Goal: Task Accomplishment & Management: Use online tool/utility

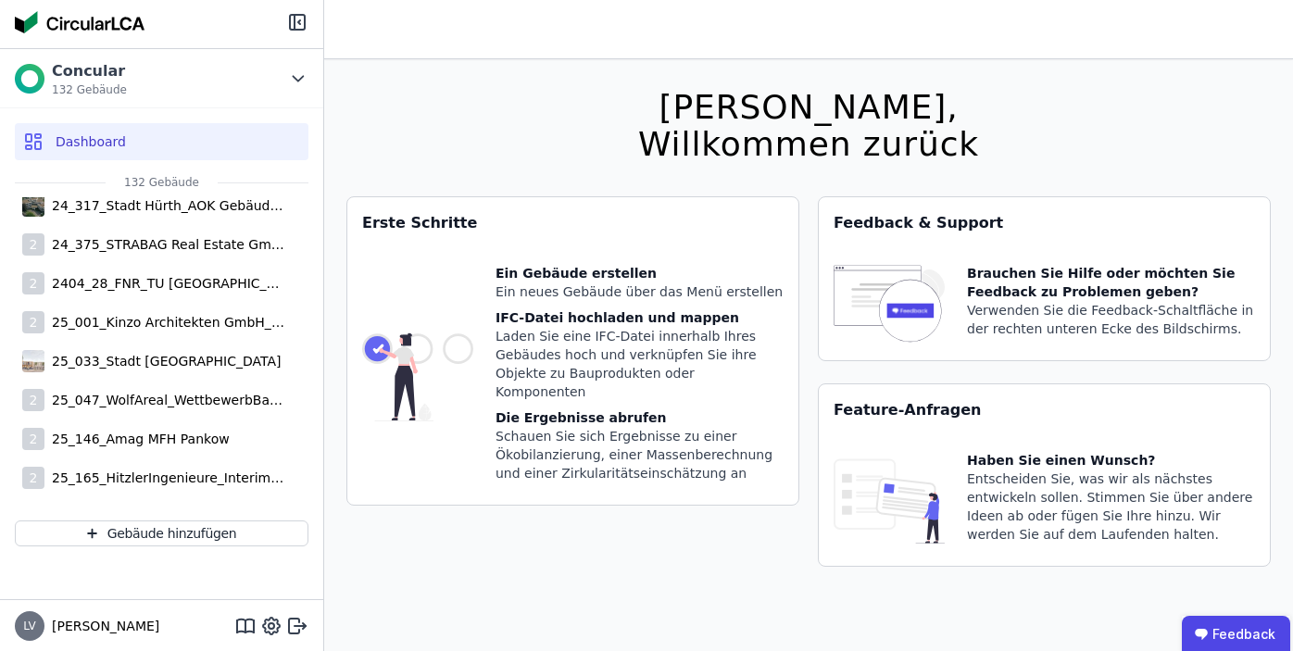
scroll to position [4065, 0]
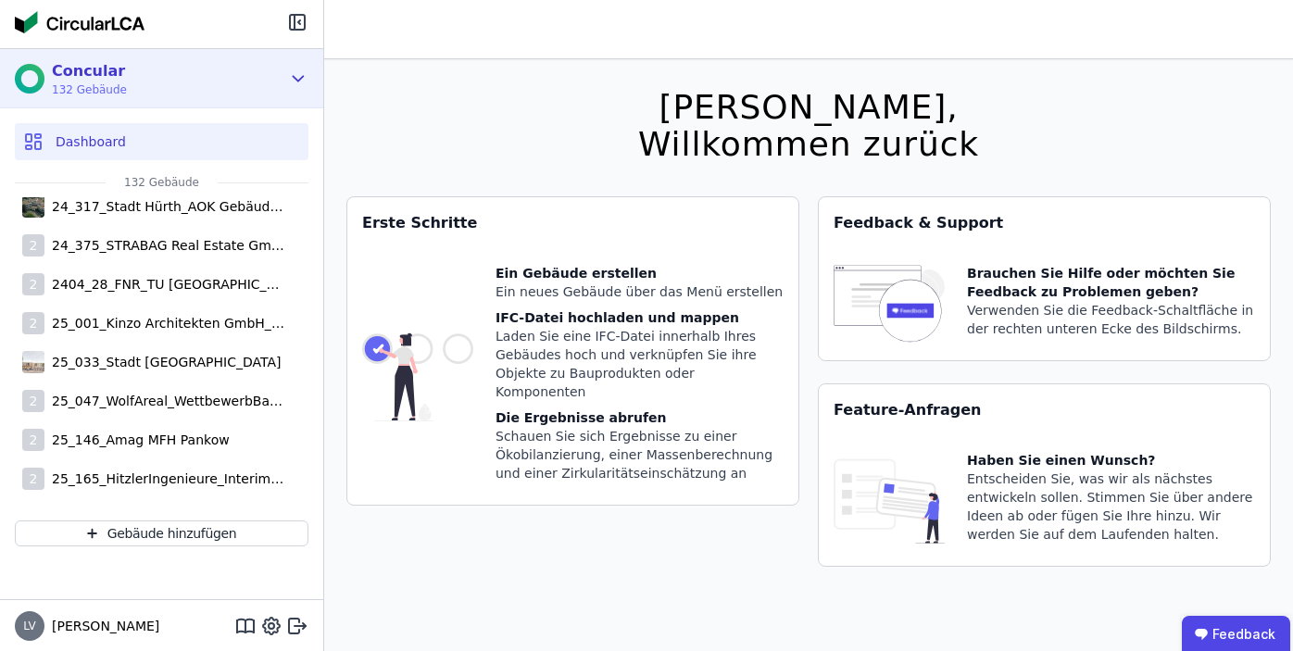
click at [71, 78] on div "Concular" at bounding box center [89, 71] width 75 height 22
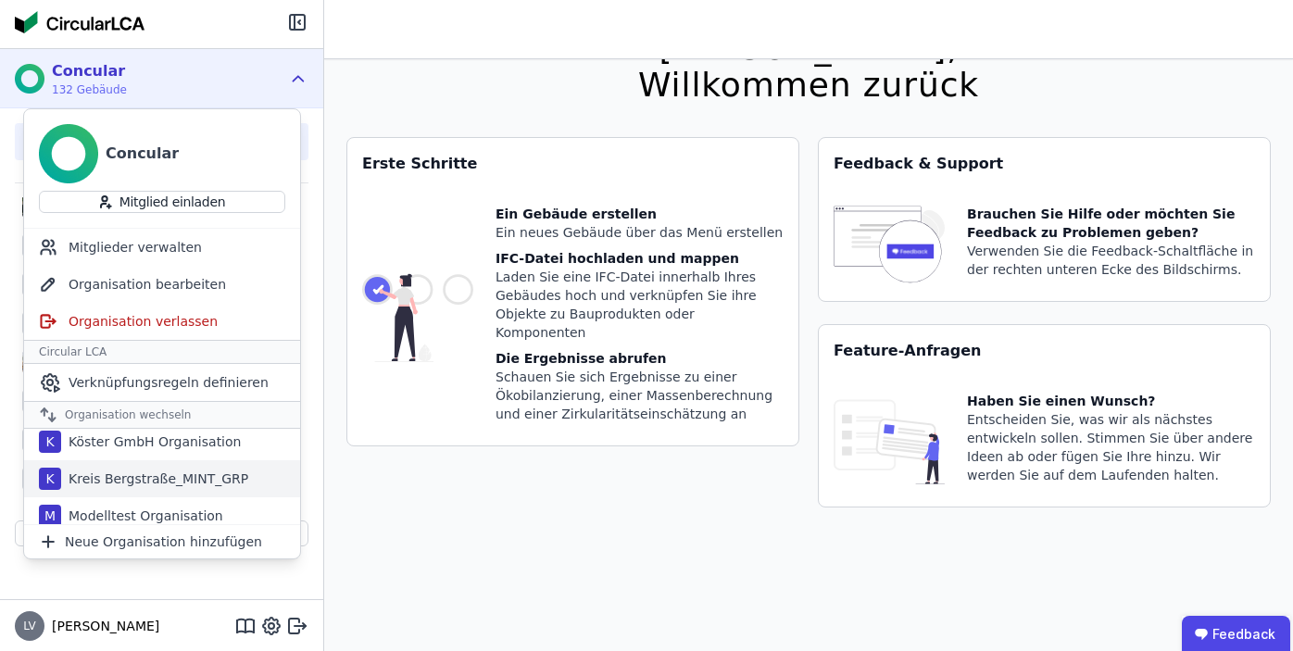
scroll to position [459, 0]
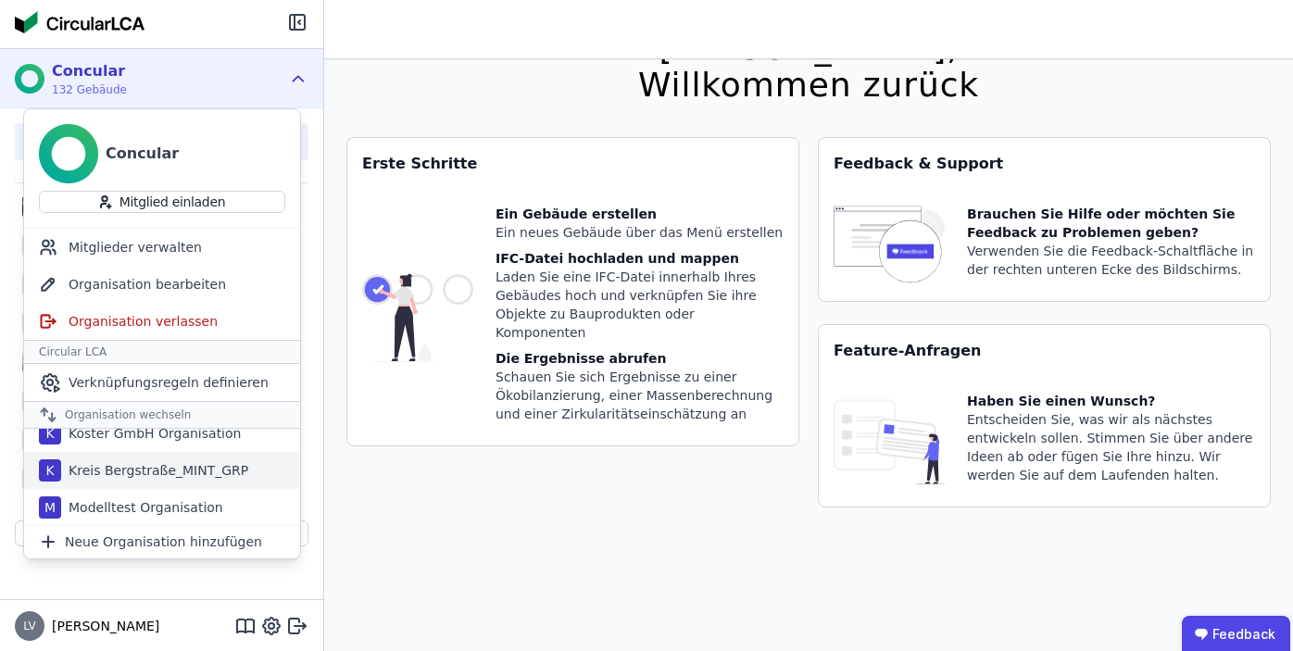
click at [153, 470] on div "Kreis Bergstraße_MINT_GRP" at bounding box center [154, 470] width 187 height 19
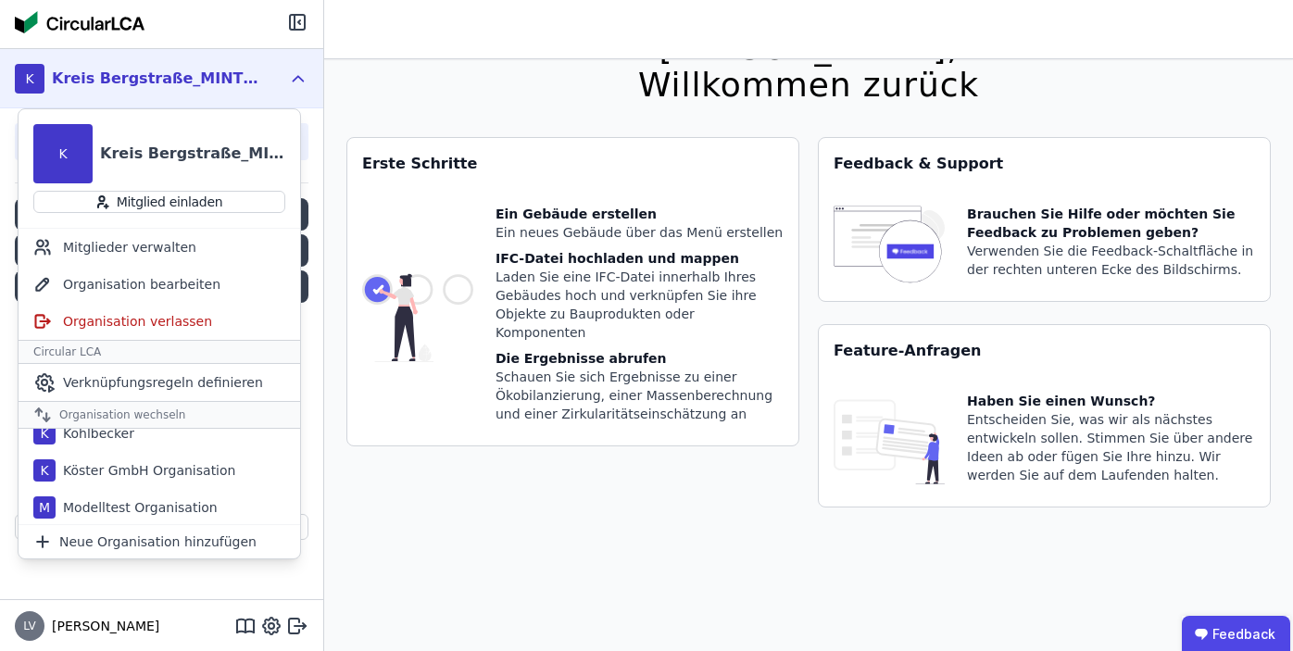
scroll to position [496, 0]
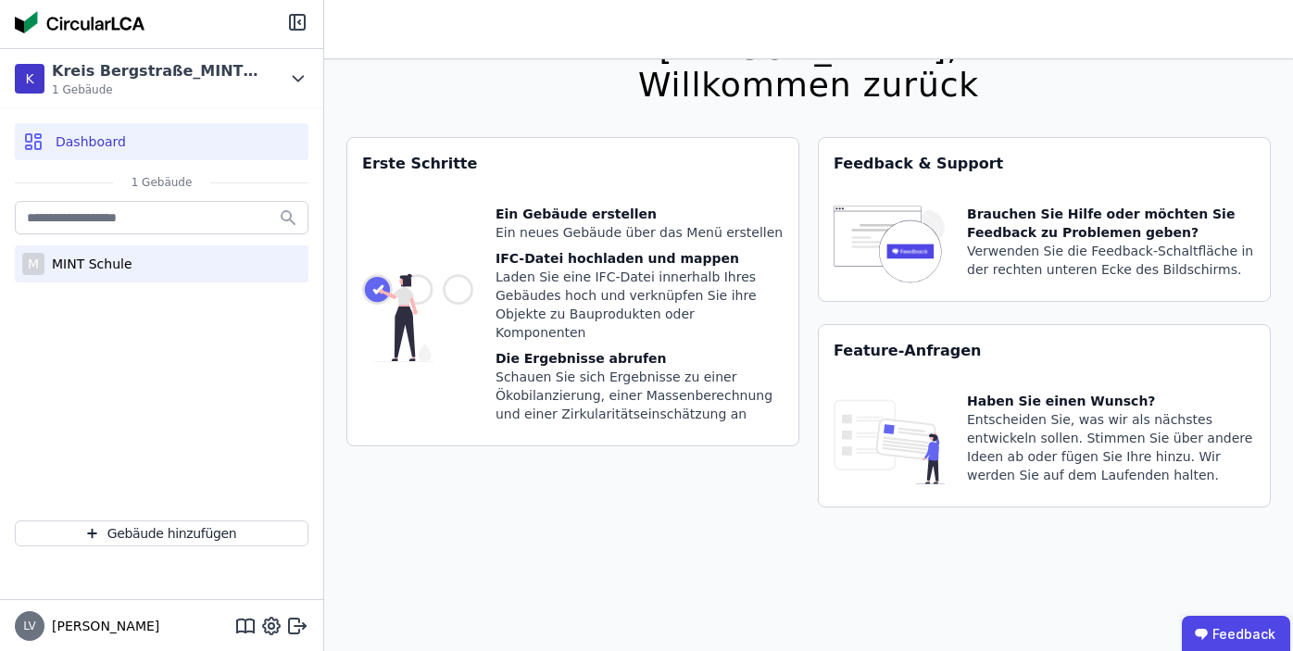
click at [114, 271] on div "MINT Schule" at bounding box center [88, 264] width 88 height 19
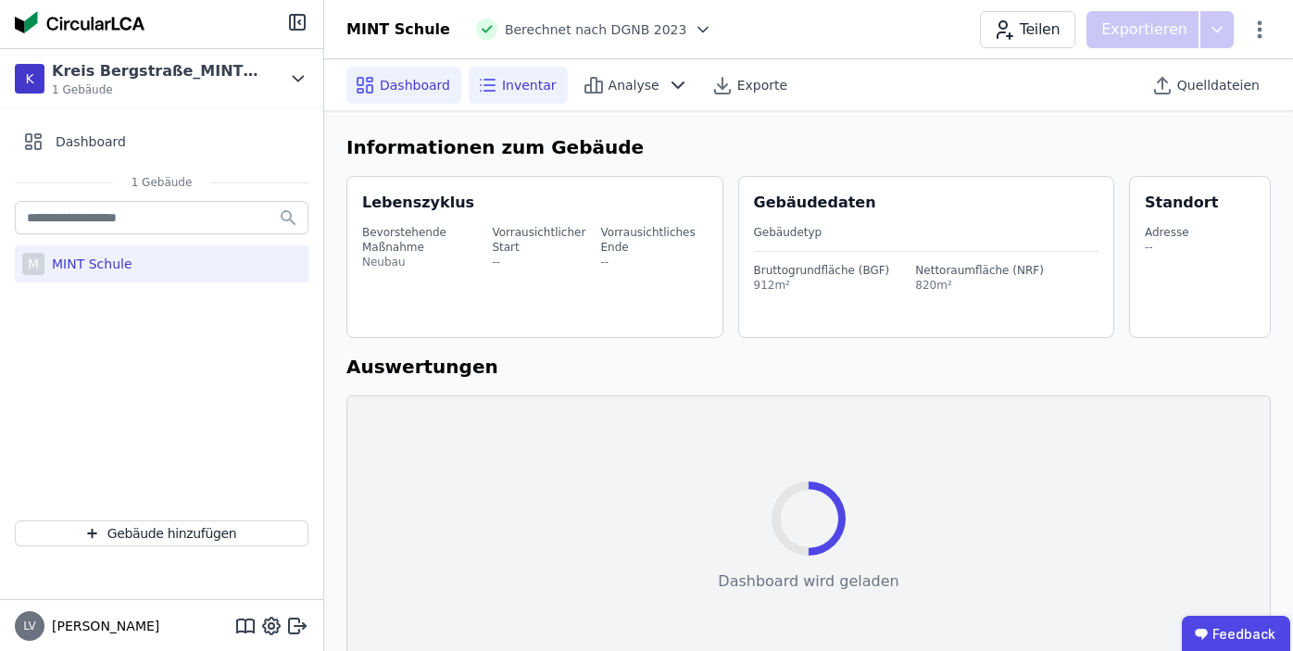
click at [512, 82] on span "Inventar" at bounding box center [529, 85] width 55 height 19
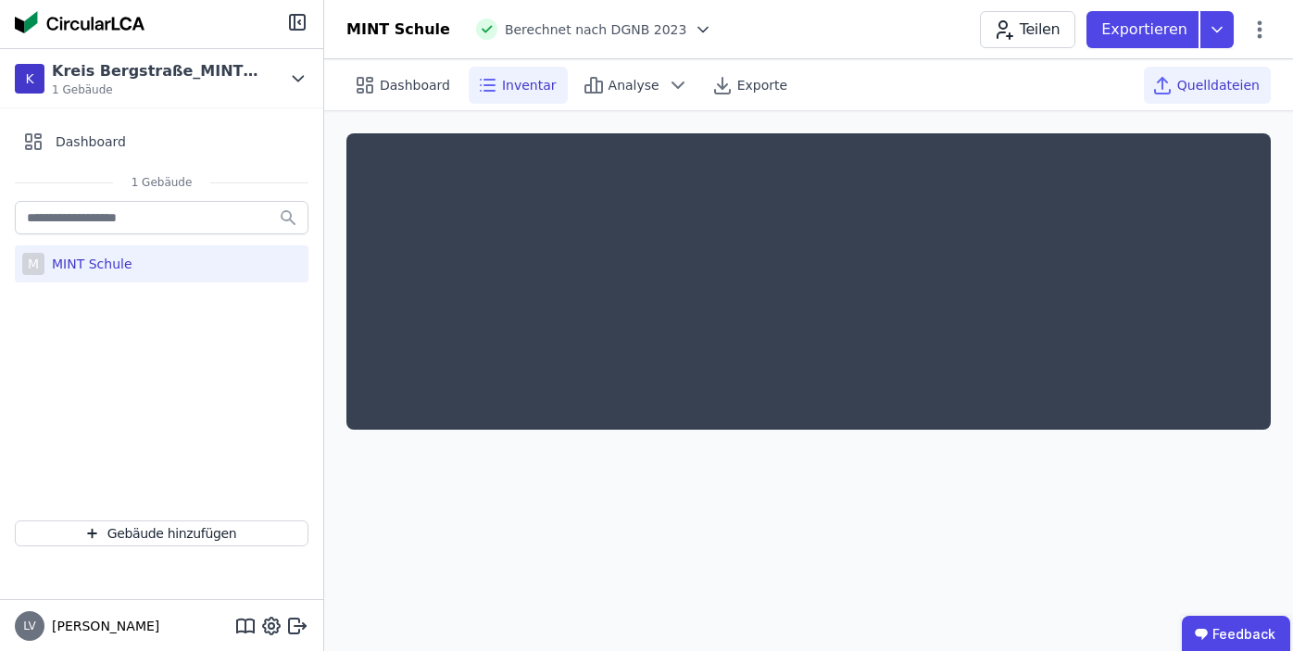
click at [1174, 87] on icon at bounding box center [1163, 85] width 22 height 22
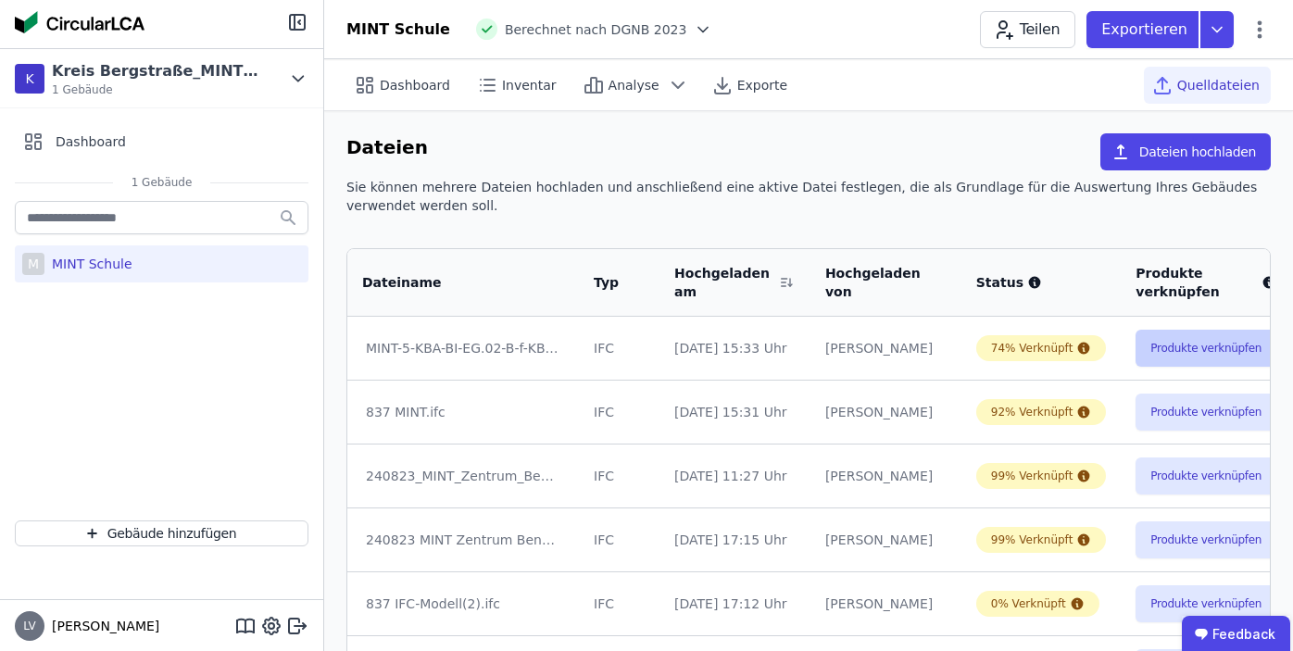
click at [1136, 340] on button "Produkte verknüpfen" at bounding box center [1206, 348] width 141 height 37
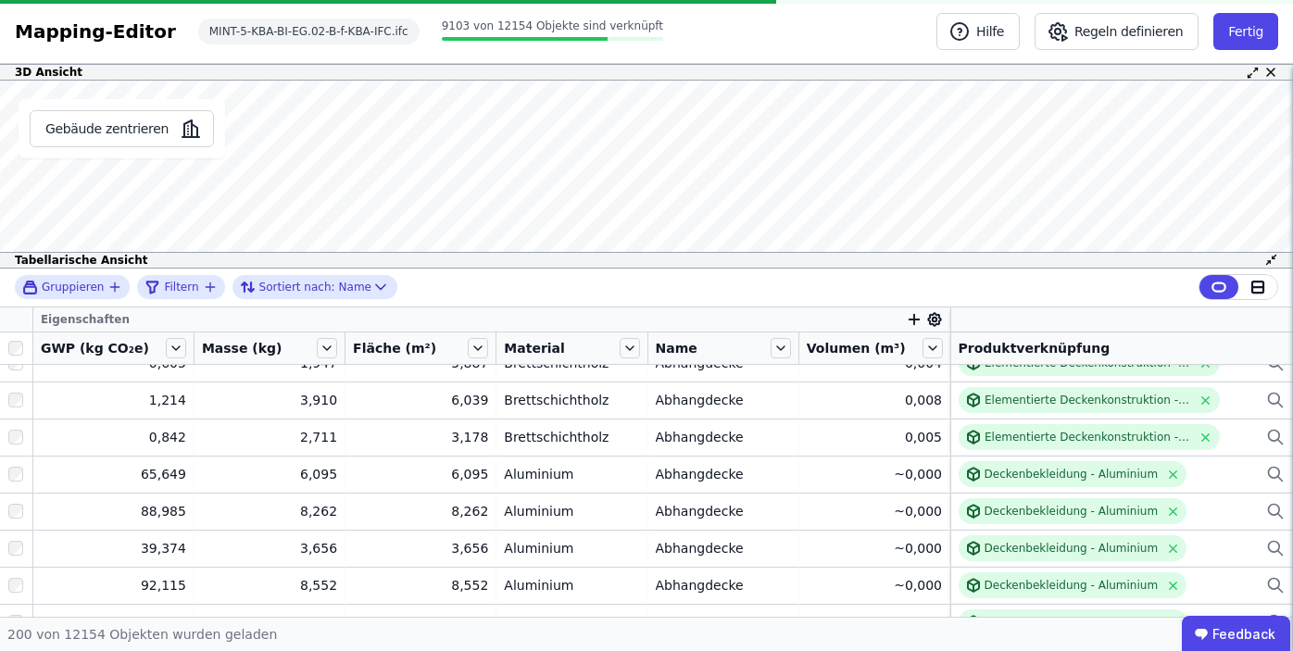
scroll to position [7160, 0]
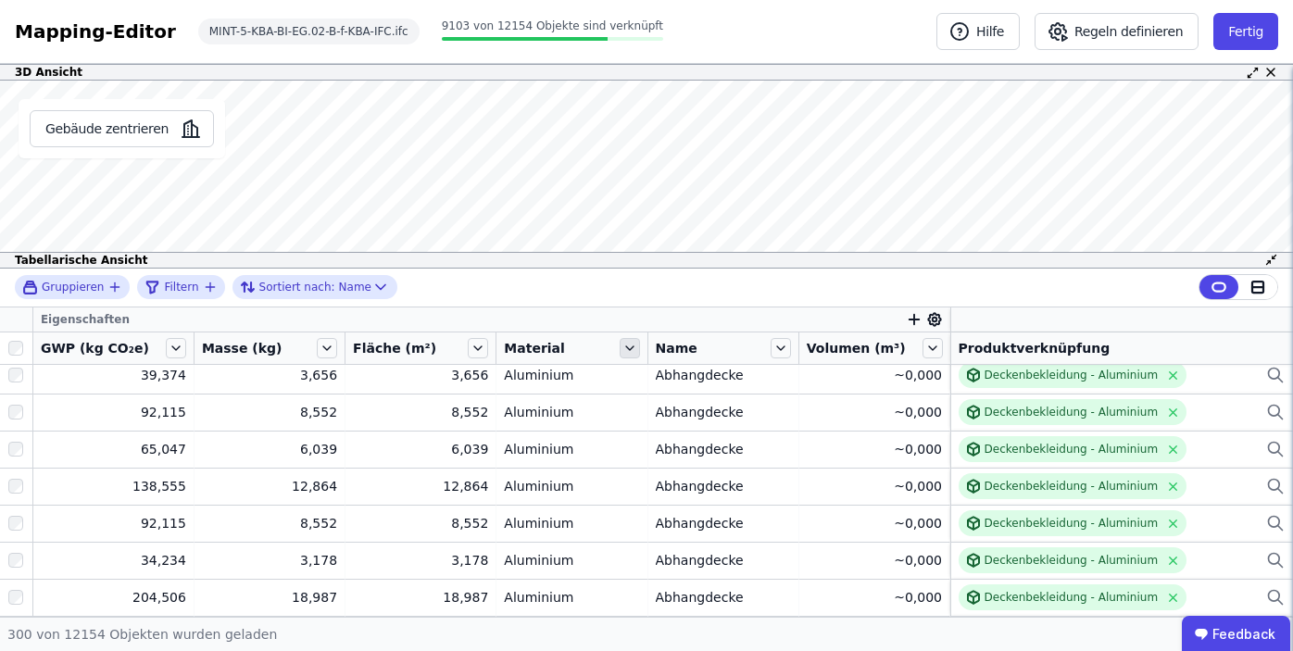
click at [628, 354] on icon at bounding box center [630, 348] width 20 height 20
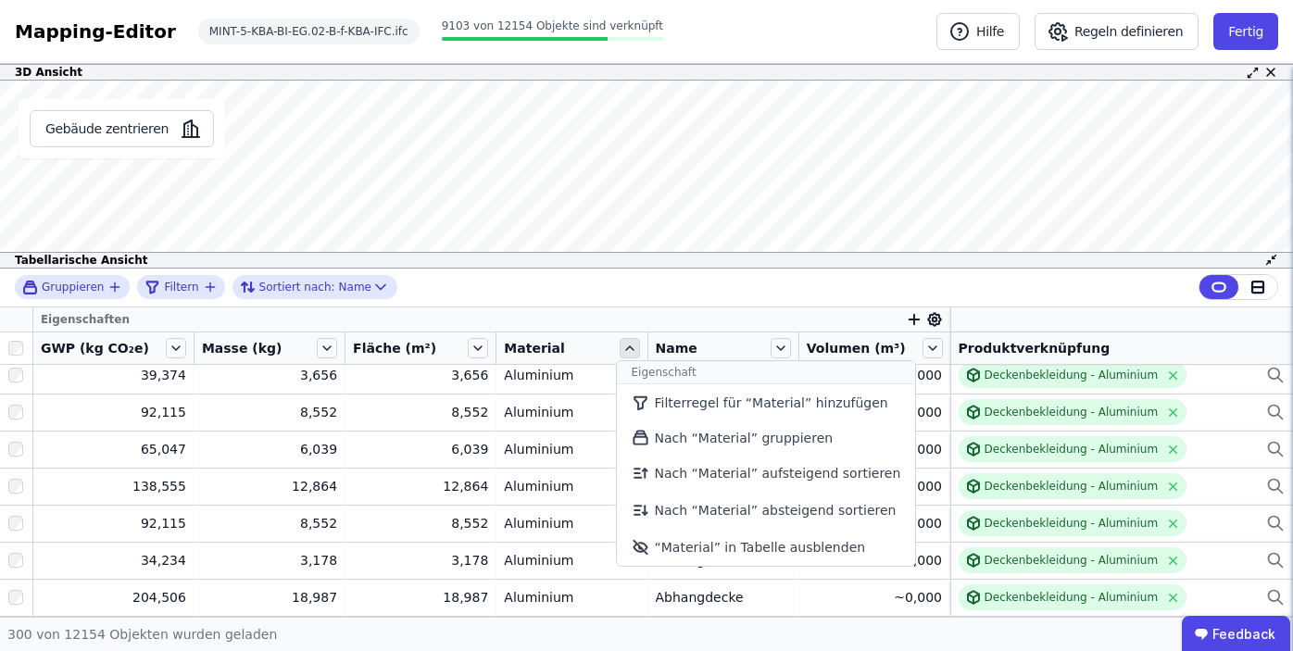
click at [628, 354] on icon at bounding box center [630, 348] width 20 height 20
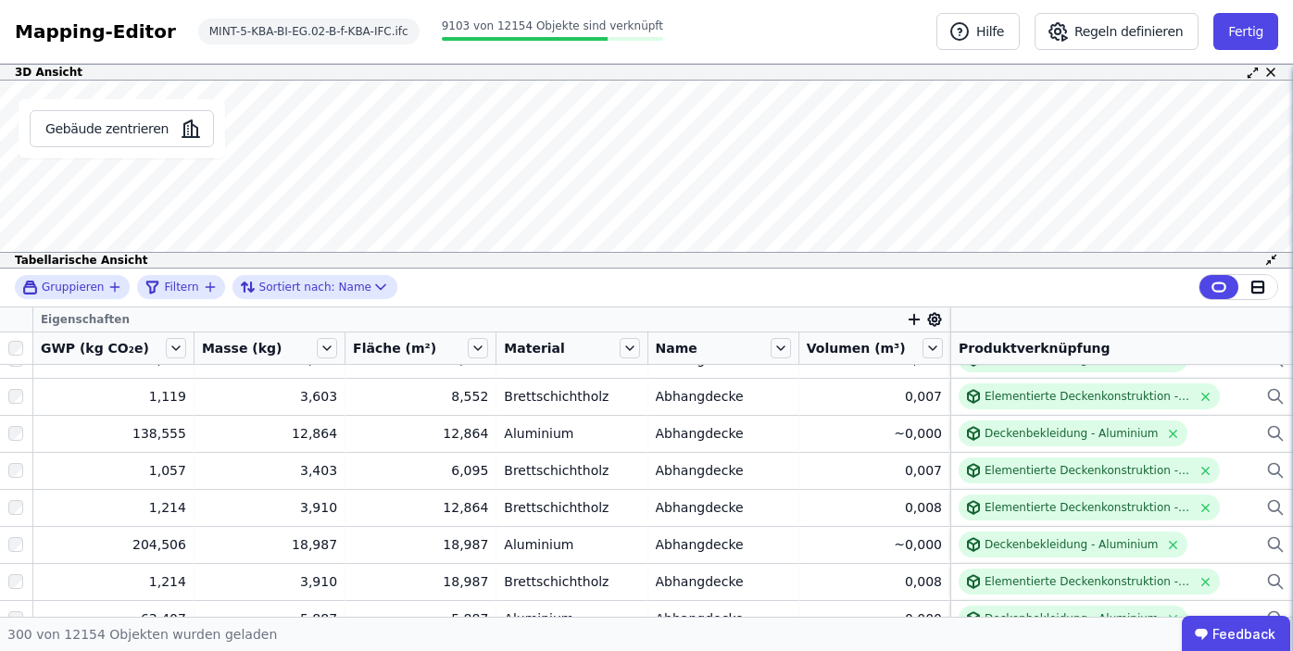
scroll to position [9375, 0]
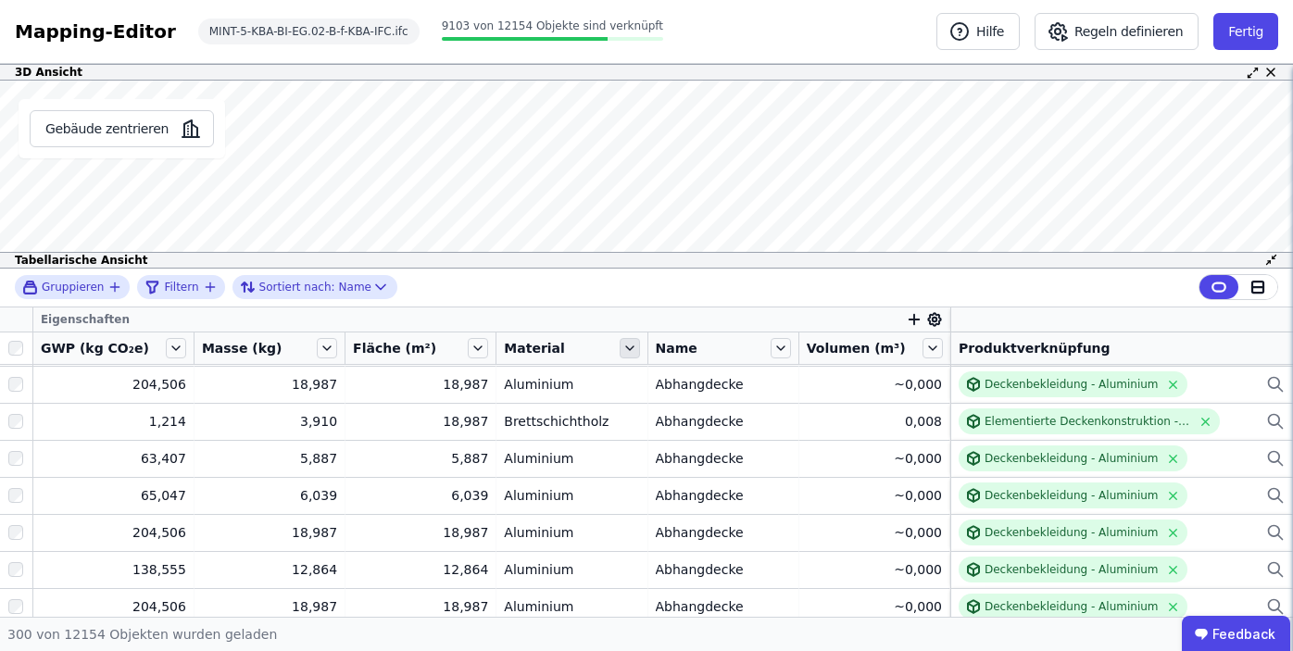
click at [620, 350] on icon at bounding box center [630, 348] width 20 height 20
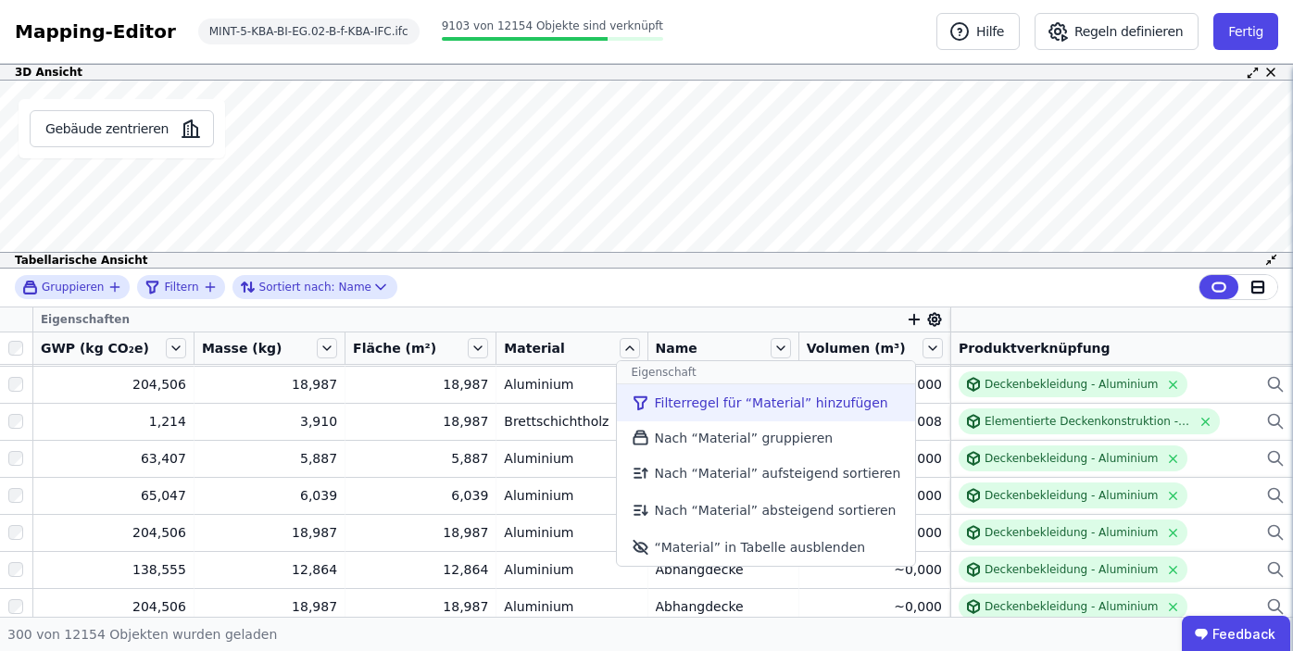
click at [649, 411] on li "Filterregel für “Material” hinzufügen" at bounding box center [766, 402] width 299 height 37
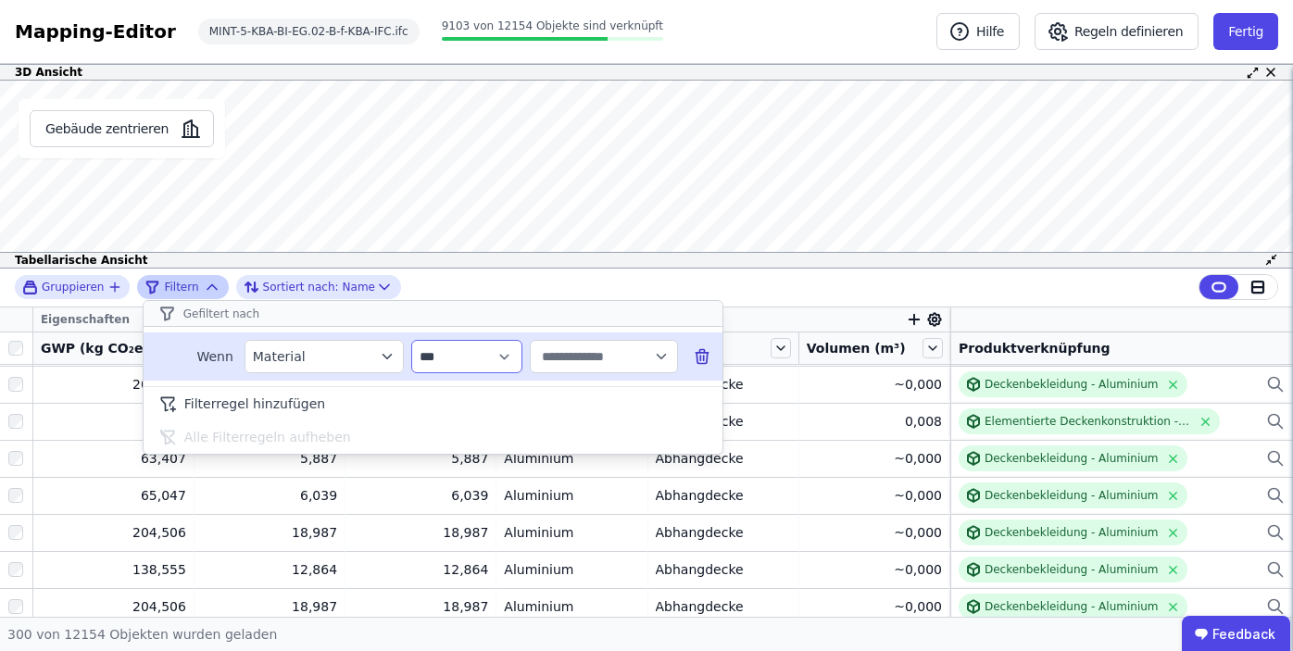
click at [487, 359] on select "**********" at bounding box center [466, 356] width 111 height 33
select select "********"
click at [411, 340] on select "**********" at bounding box center [466, 356] width 111 height 33
click at [549, 355] on input "text" at bounding box center [595, 356] width 115 height 33
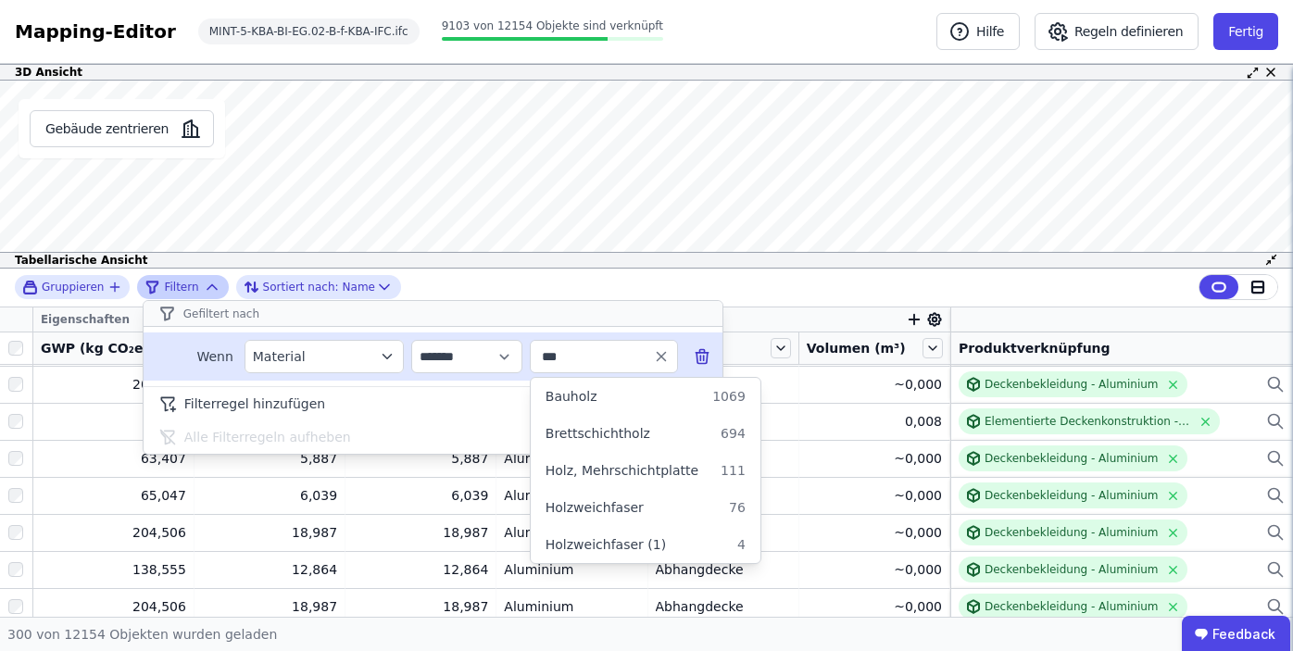
type input "****"
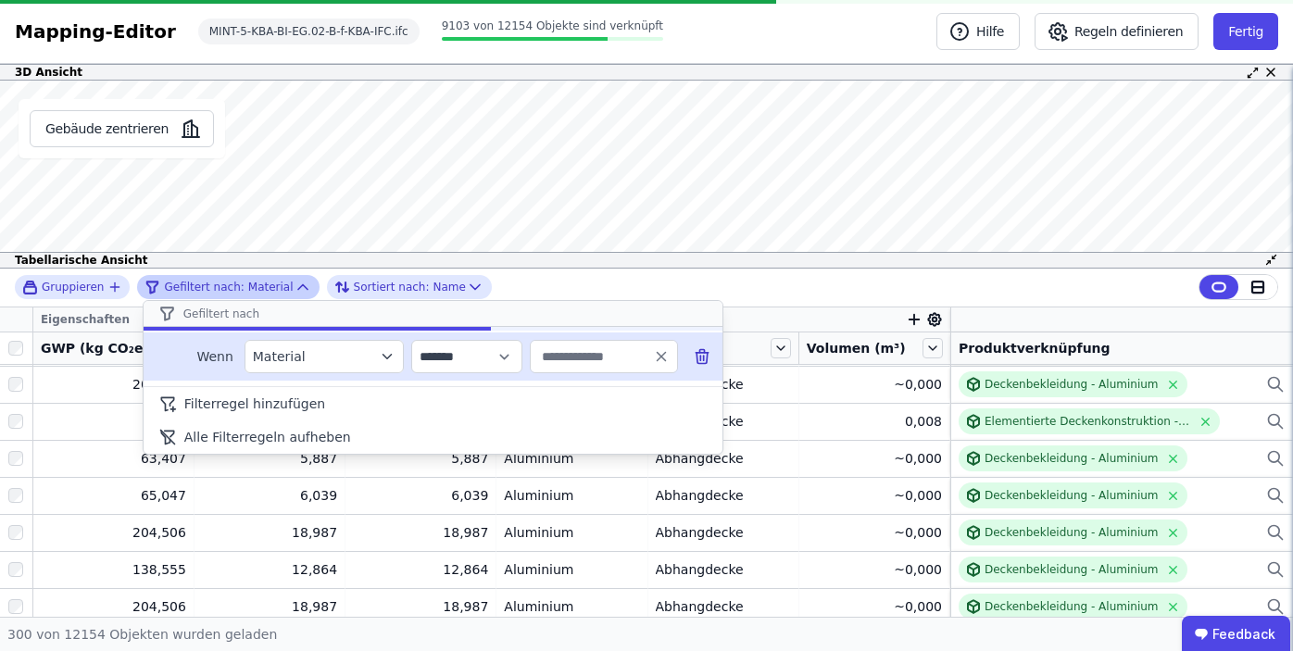
type input "****"
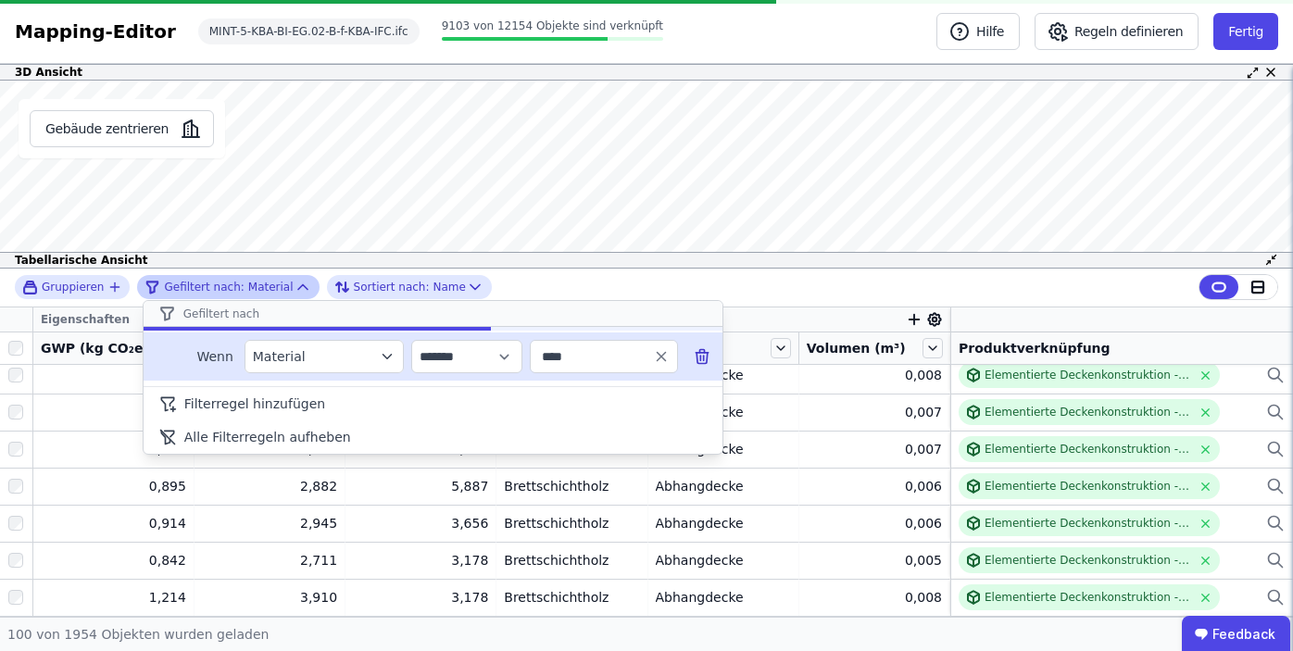
scroll to position [3455, 0]
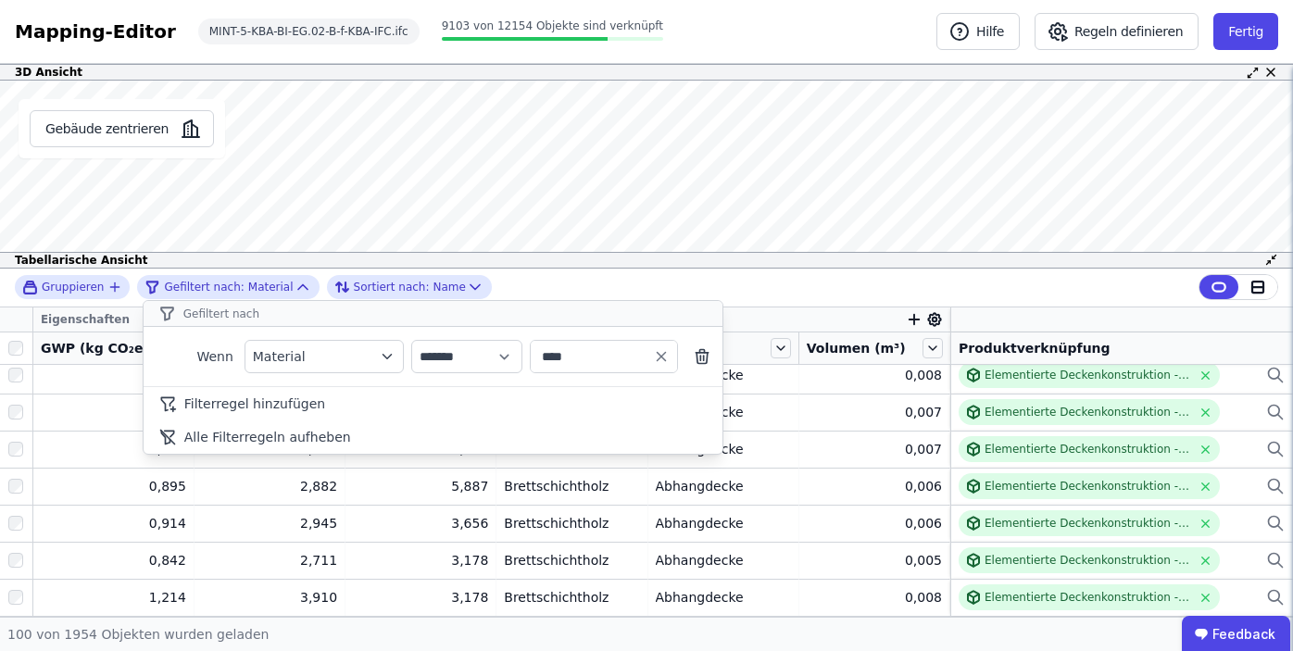
click at [827, 467] on div "**********" at bounding box center [646, 443] width 1293 height 348
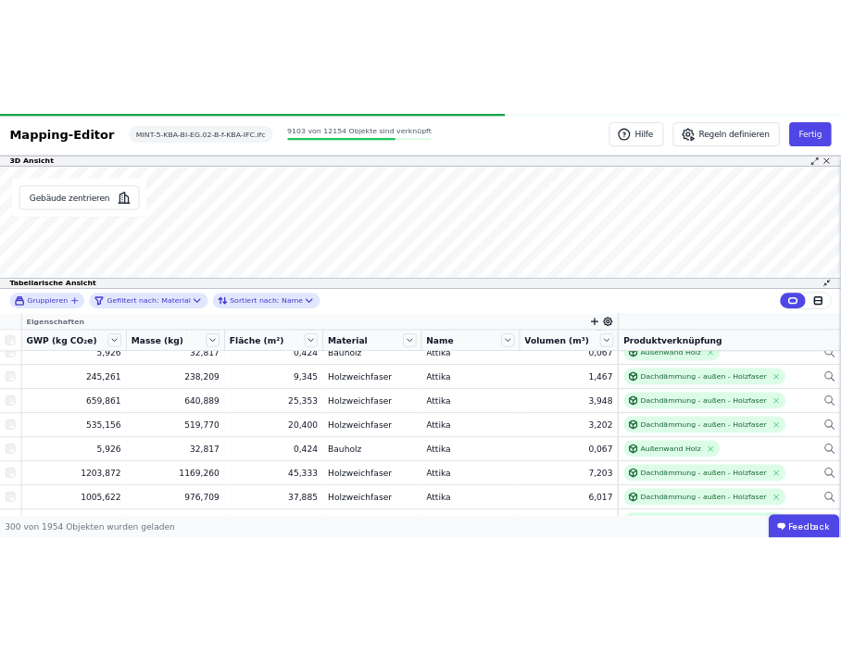
scroll to position [10866, 0]
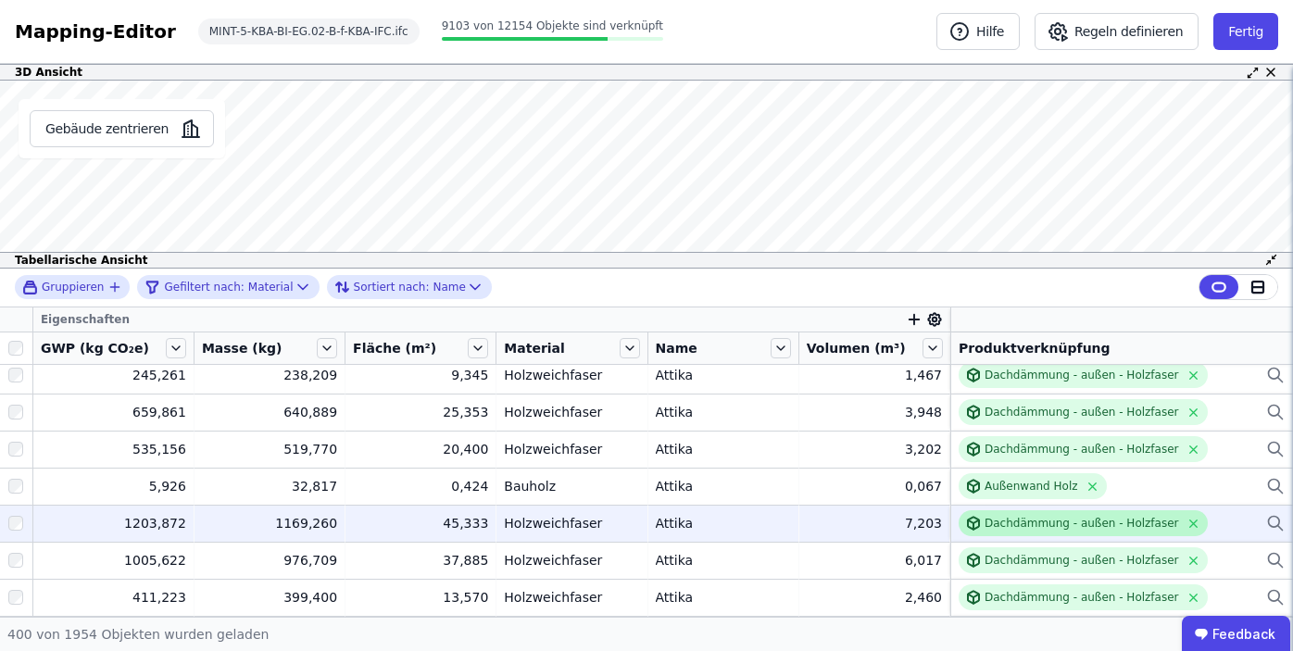
click at [1013, 523] on div "Dachdämmung - außen - Holzfaser" at bounding box center [1082, 523] width 195 height 15
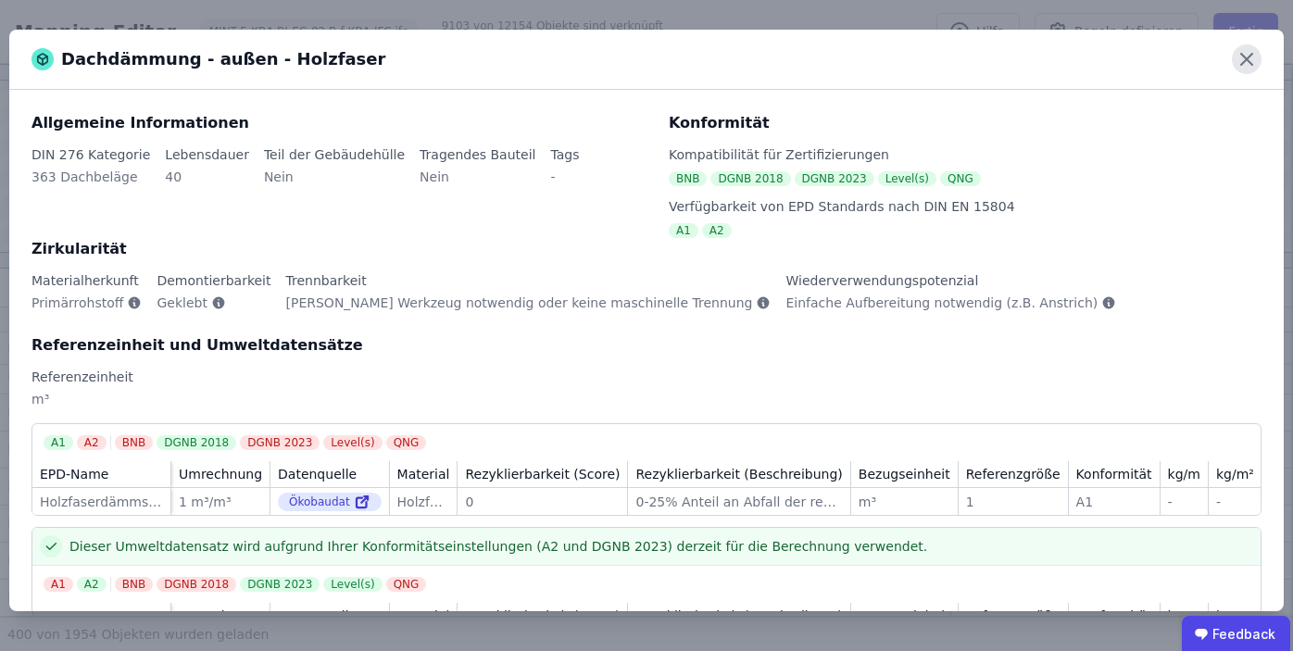
click at [1247, 52] on icon at bounding box center [1247, 59] width 30 height 30
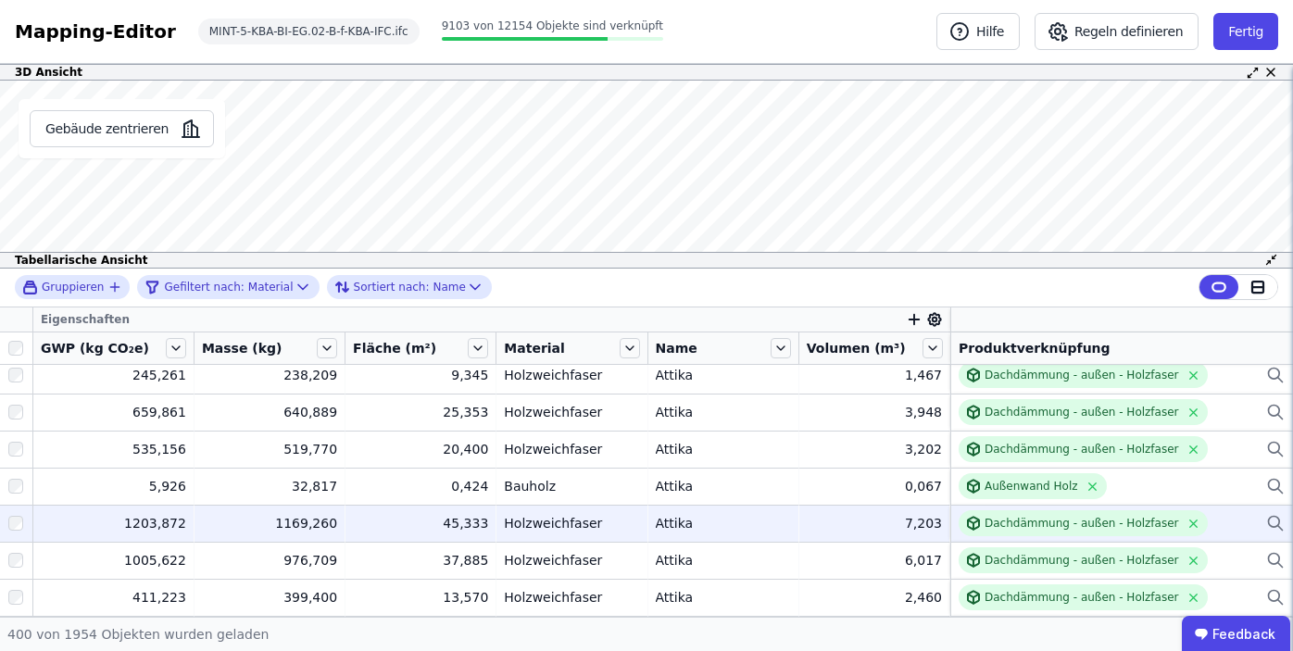
click at [1271, 521] on icon at bounding box center [1275, 523] width 19 height 22
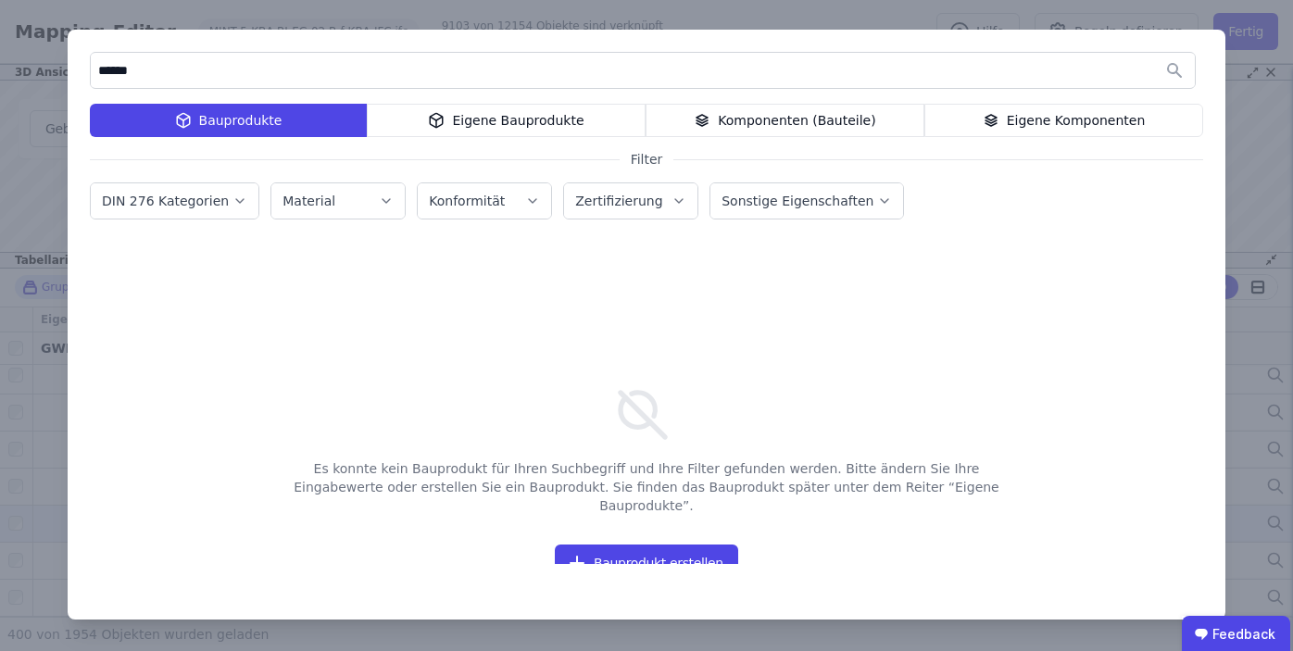
type input "******"
click at [506, 107] on div "Eigene Bauprodukte" at bounding box center [506, 120] width 279 height 33
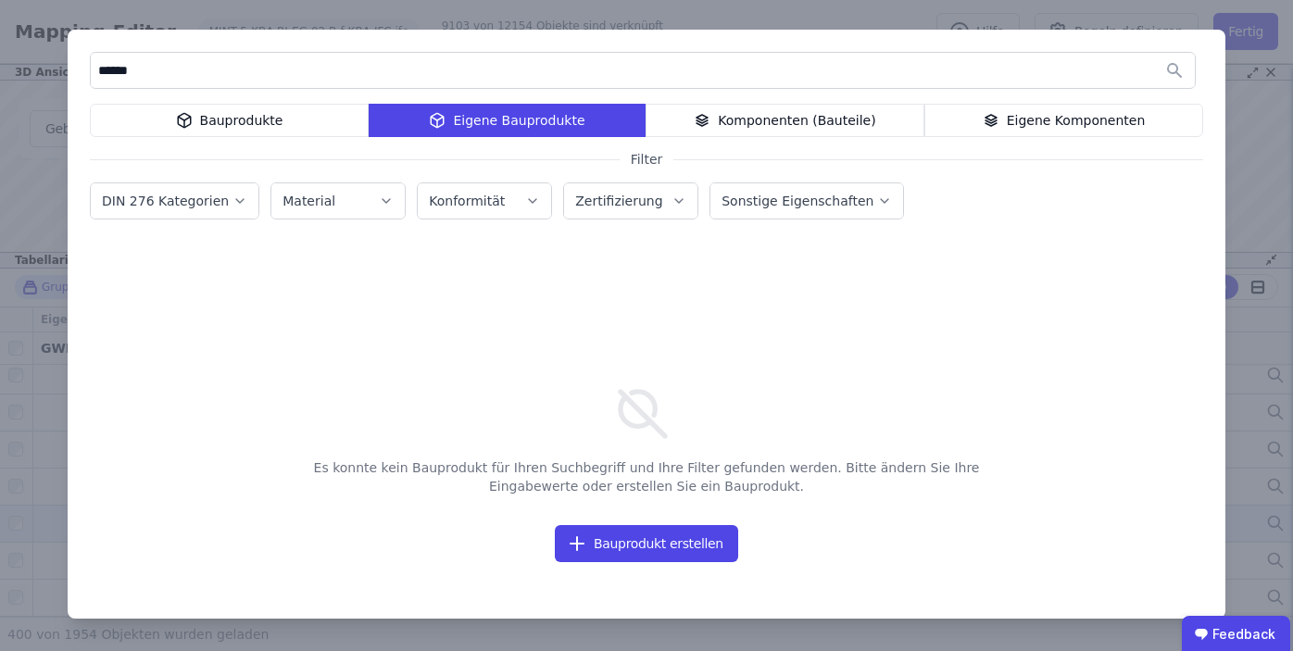
click at [110, 66] on input "******" at bounding box center [643, 70] width 1104 height 33
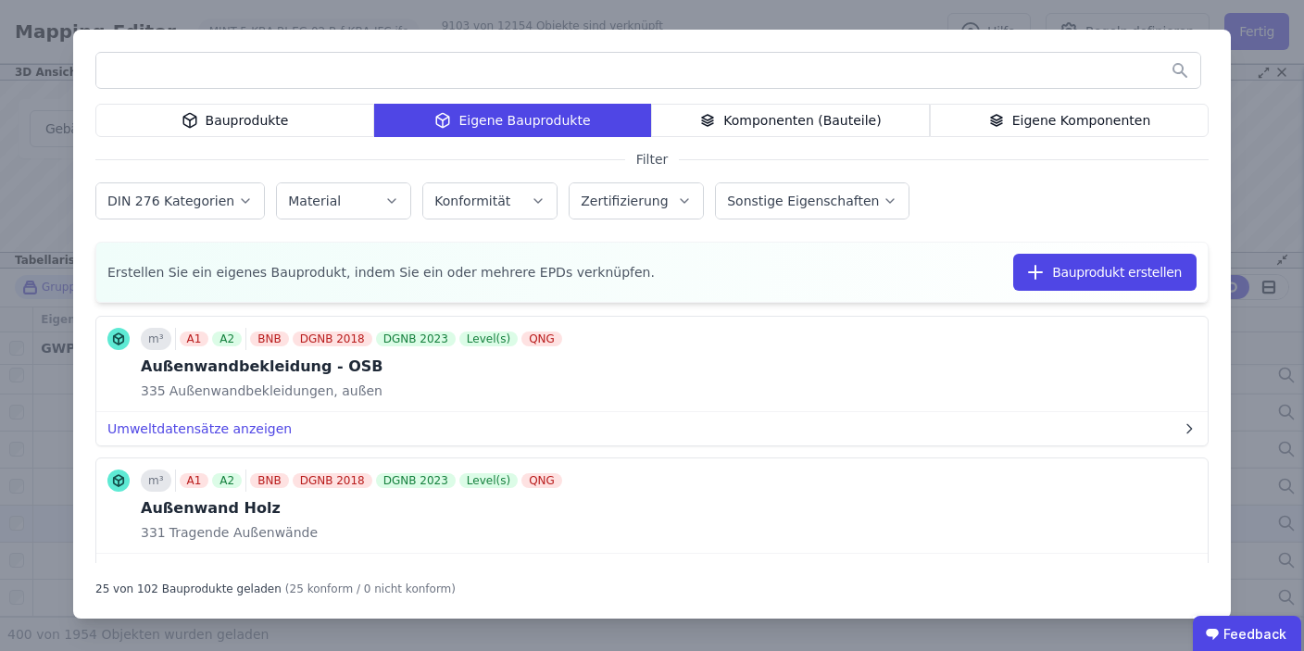
scroll to position [2096, 0]
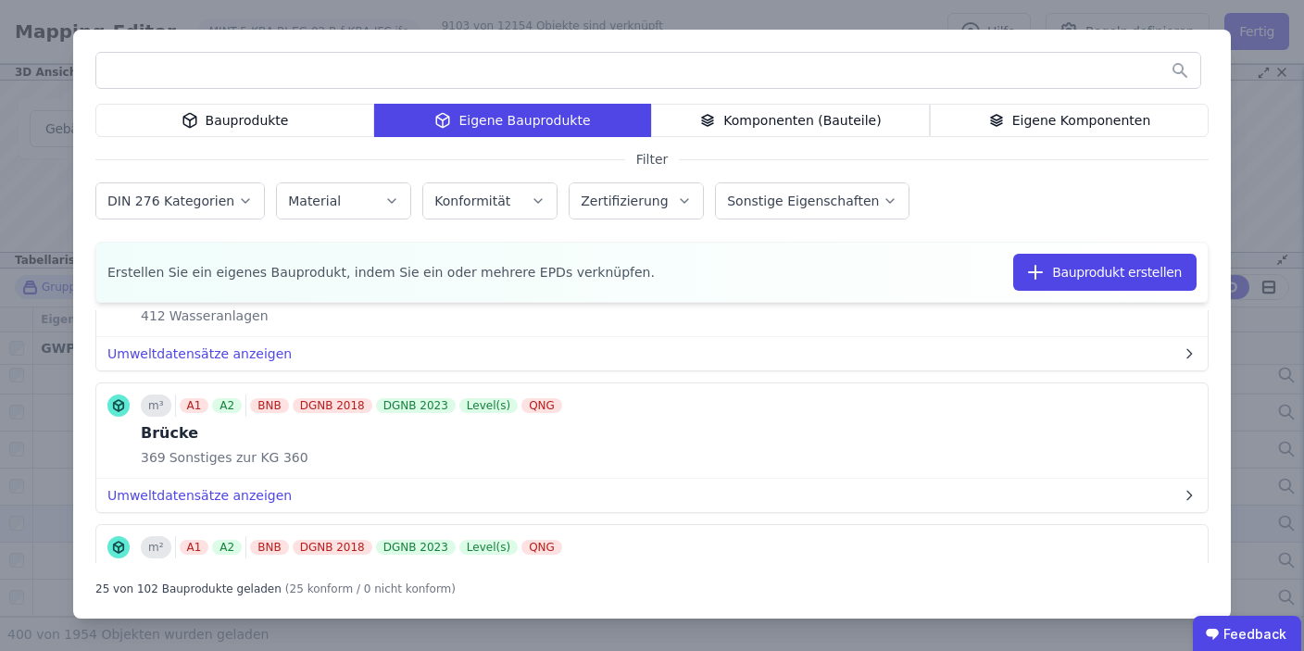
click at [1257, 186] on div "Bauprodukte Eigene Bauprodukte Komponenten (Bauteile) Eigene Komponenten Filter…" at bounding box center [652, 325] width 1304 height 651
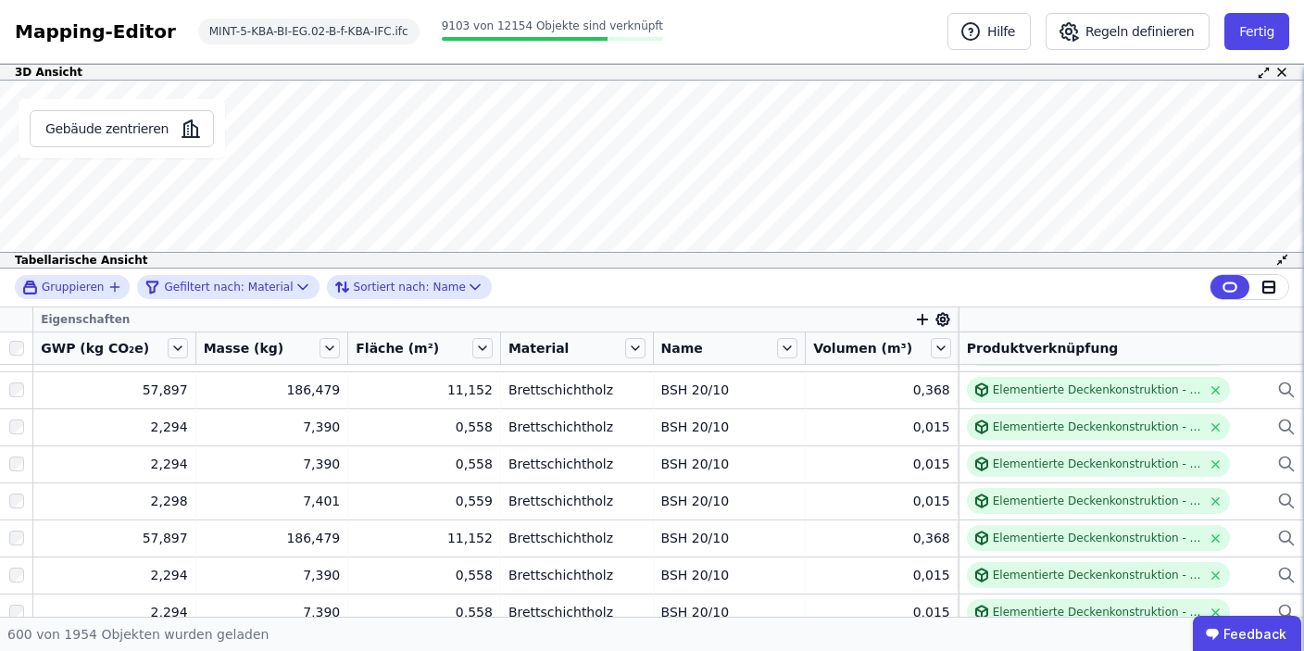
scroll to position [17463, 0]
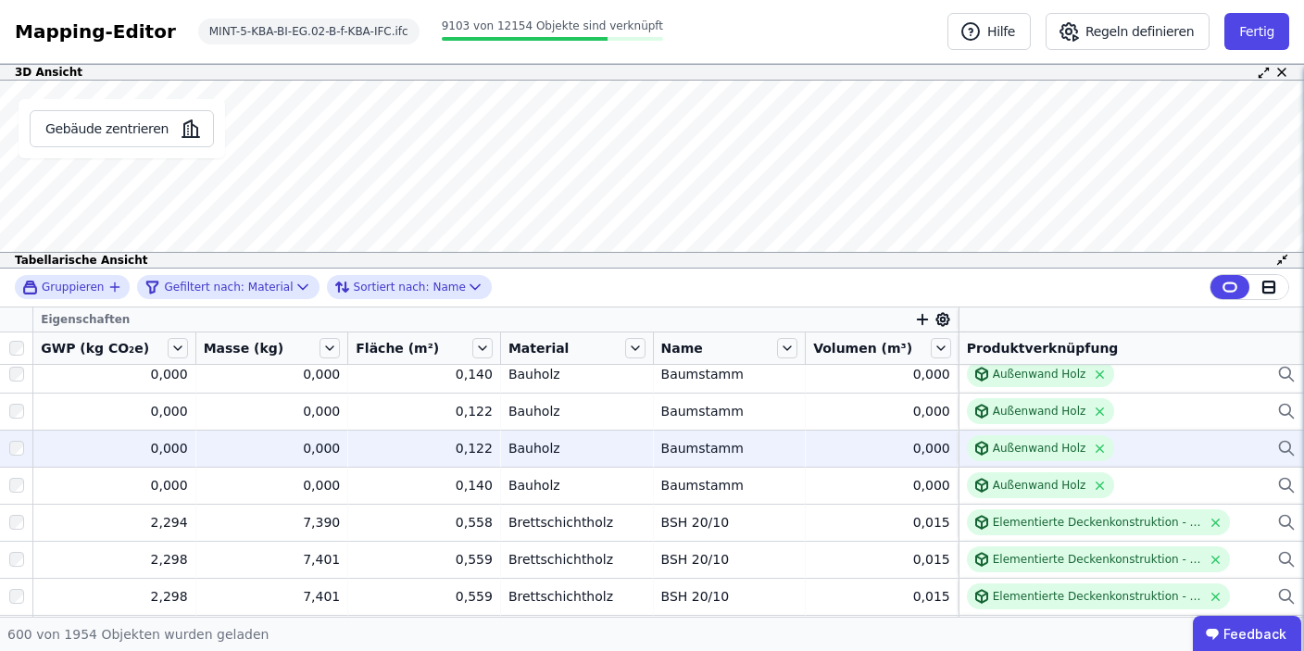
click at [527, 450] on div "Bauholz" at bounding box center [577, 448] width 137 height 19
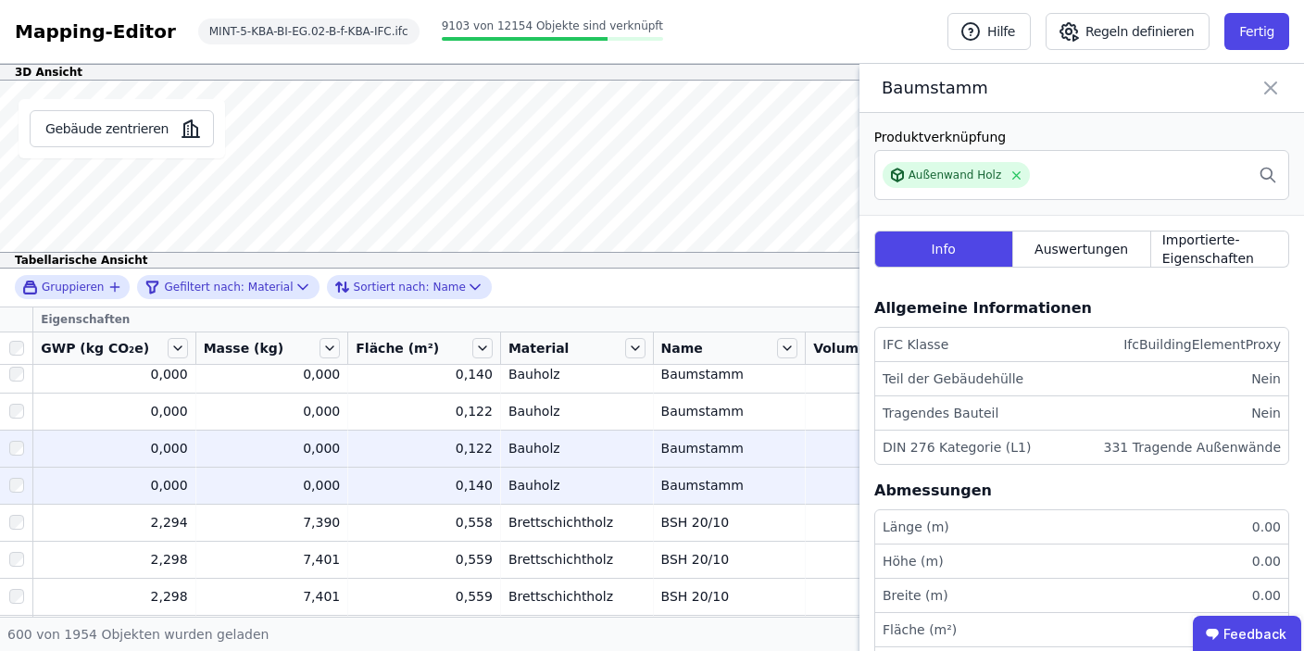
click at [527, 494] on div "Bauholz" at bounding box center [577, 485] width 137 height 19
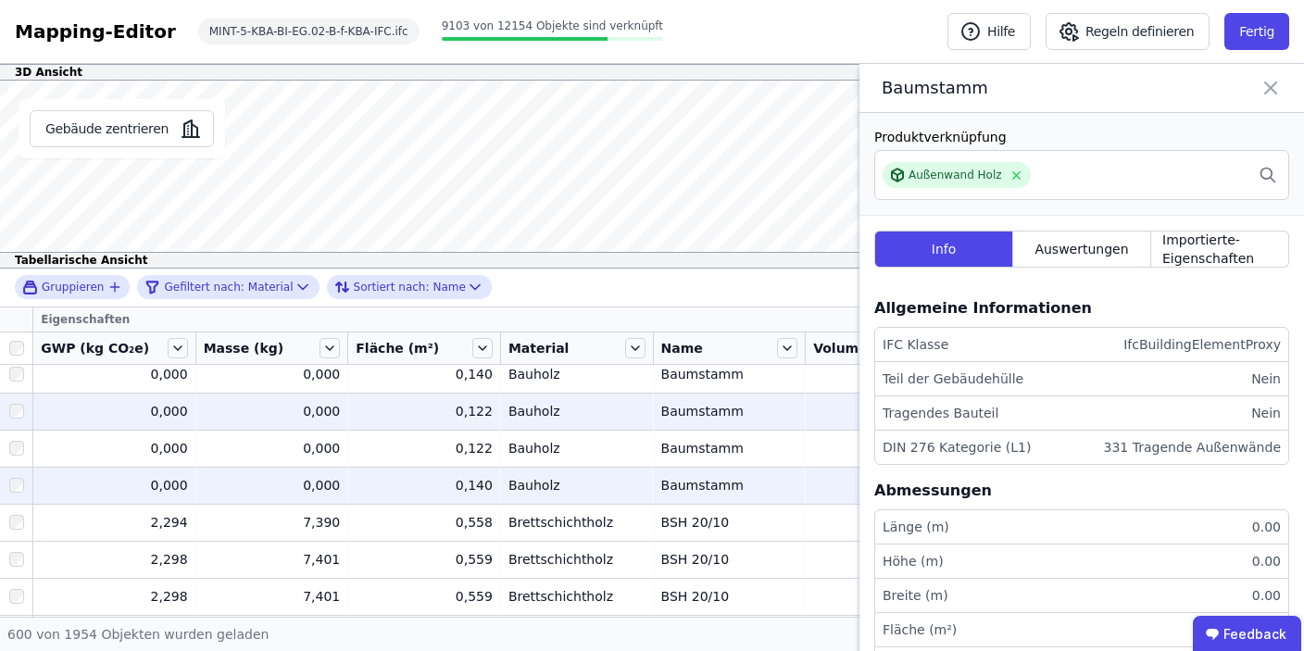
click at [525, 415] on div "Bauholz" at bounding box center [577, 411] width 137 height 19
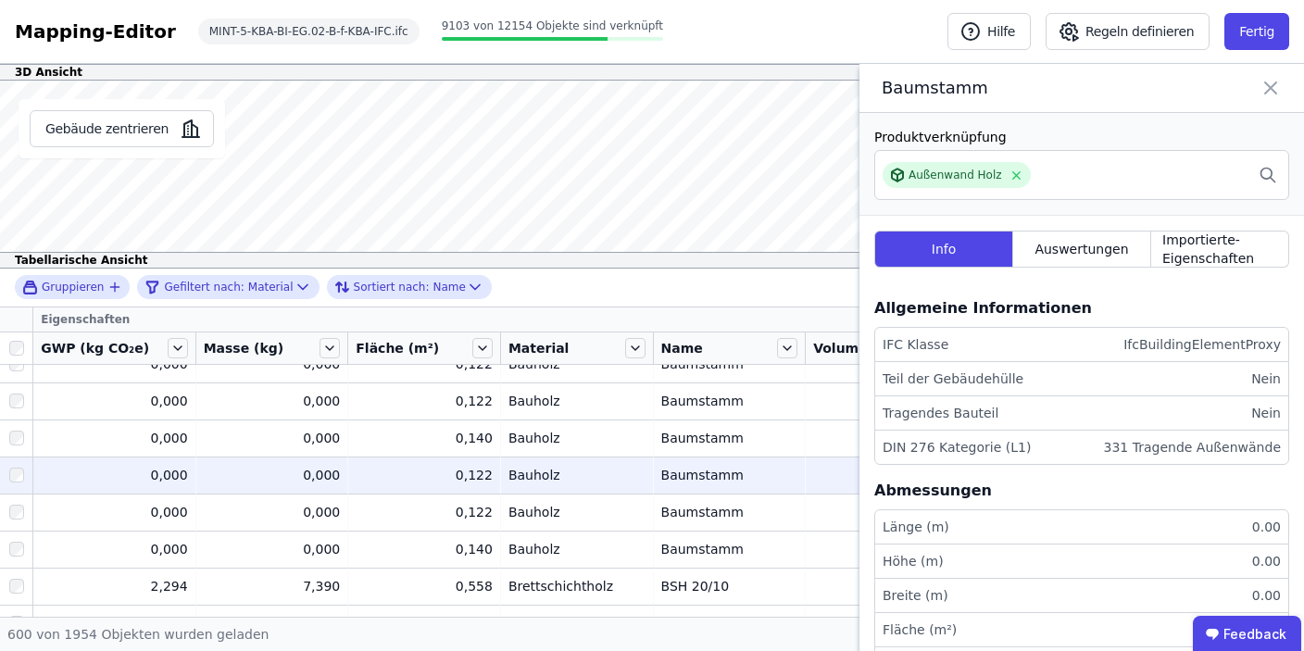
scroll to position [17378, 0]
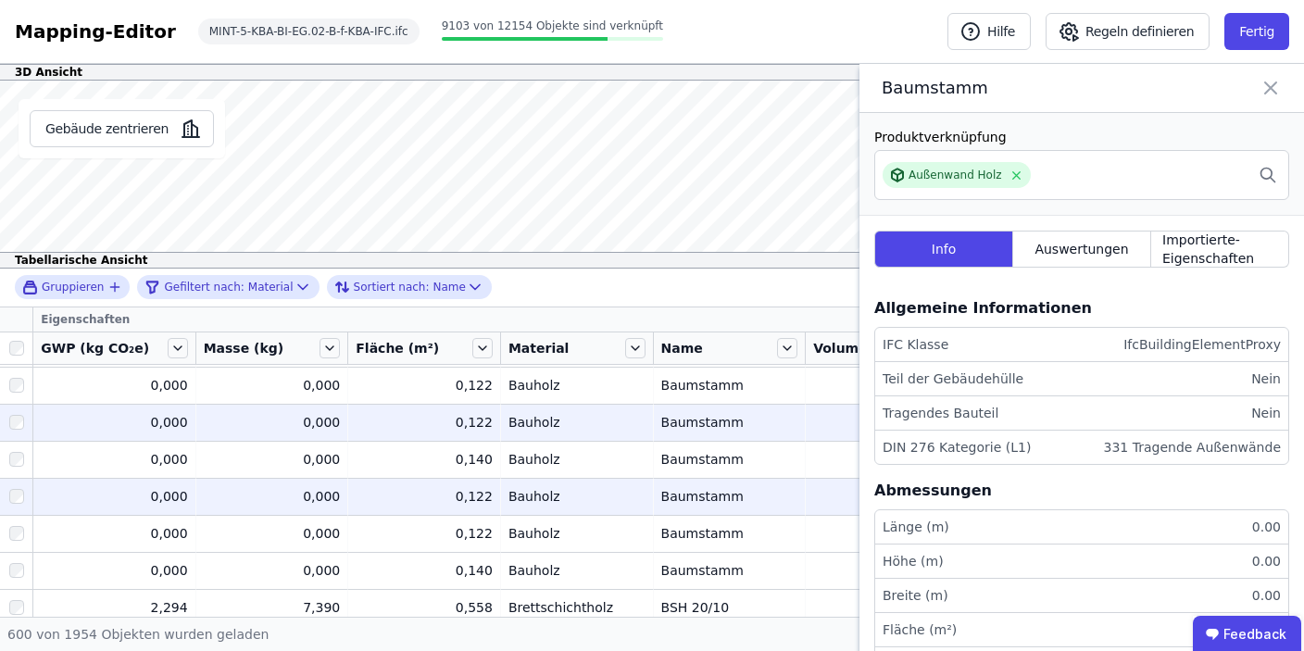
click at [526, 418] on div "Bauholz" at bounding box center [577, 422] width 137 height 19
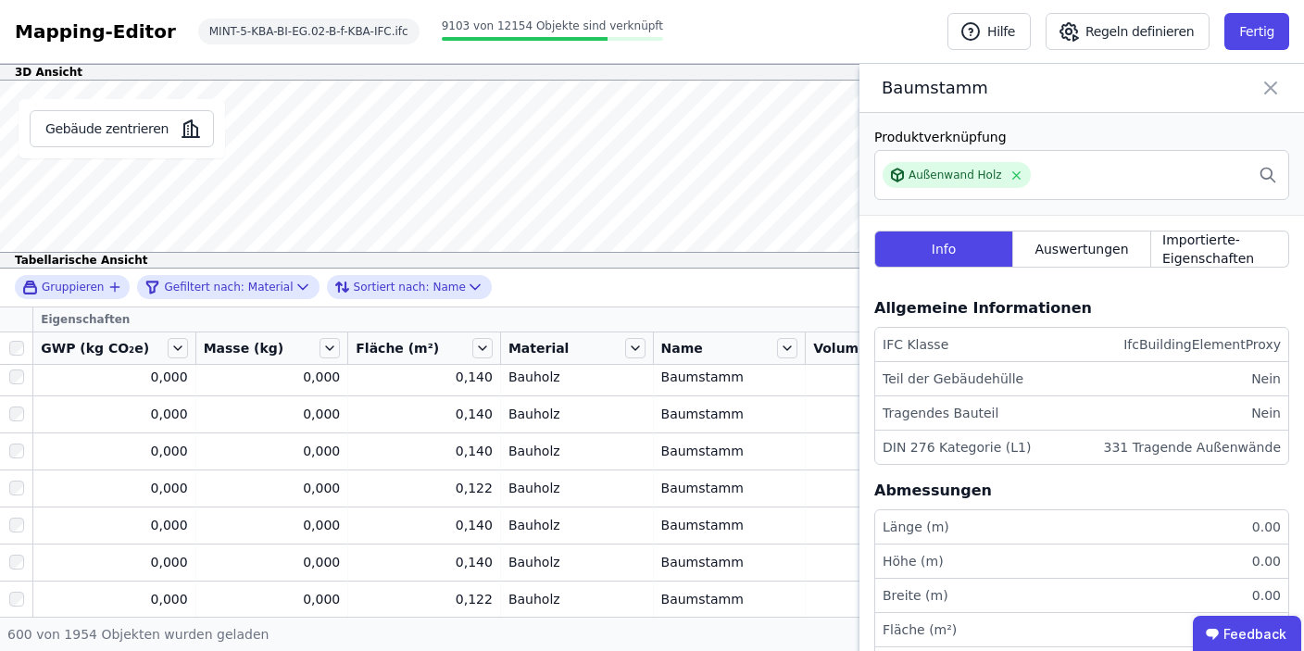
scroll to position [17158, 0]
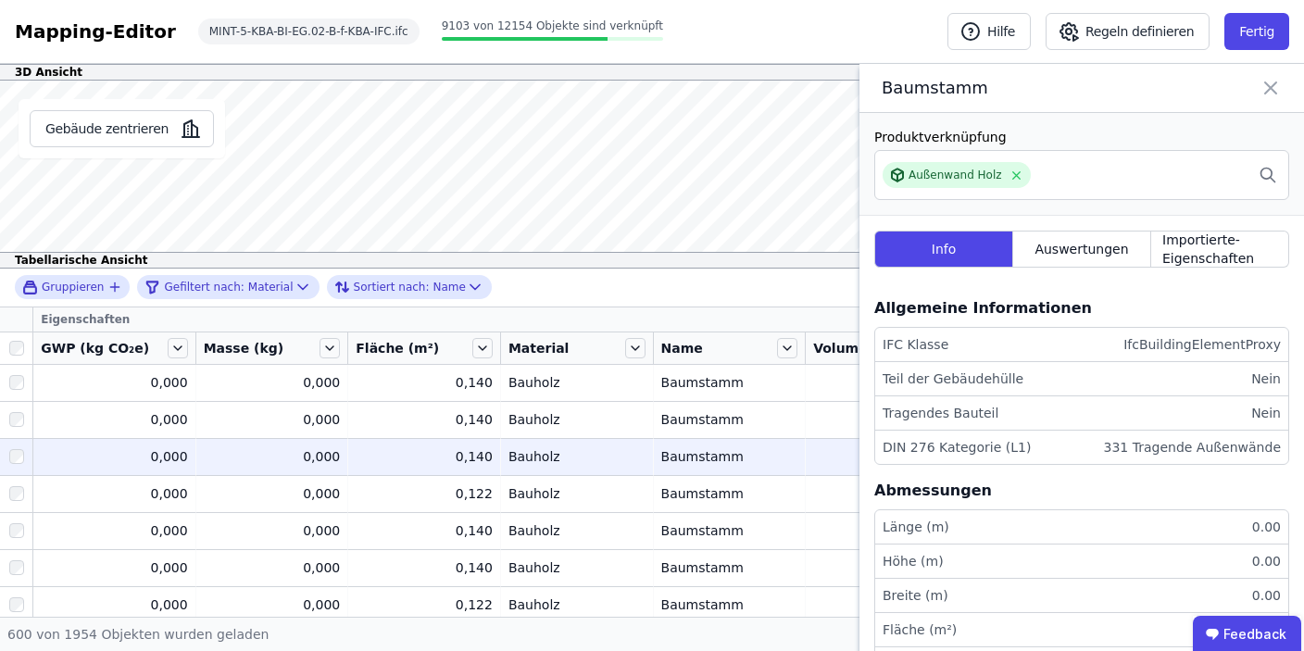
click at [522, 444] on td "Bauholz Bauholz" at bounding box center [577, 456] width 153 height 37
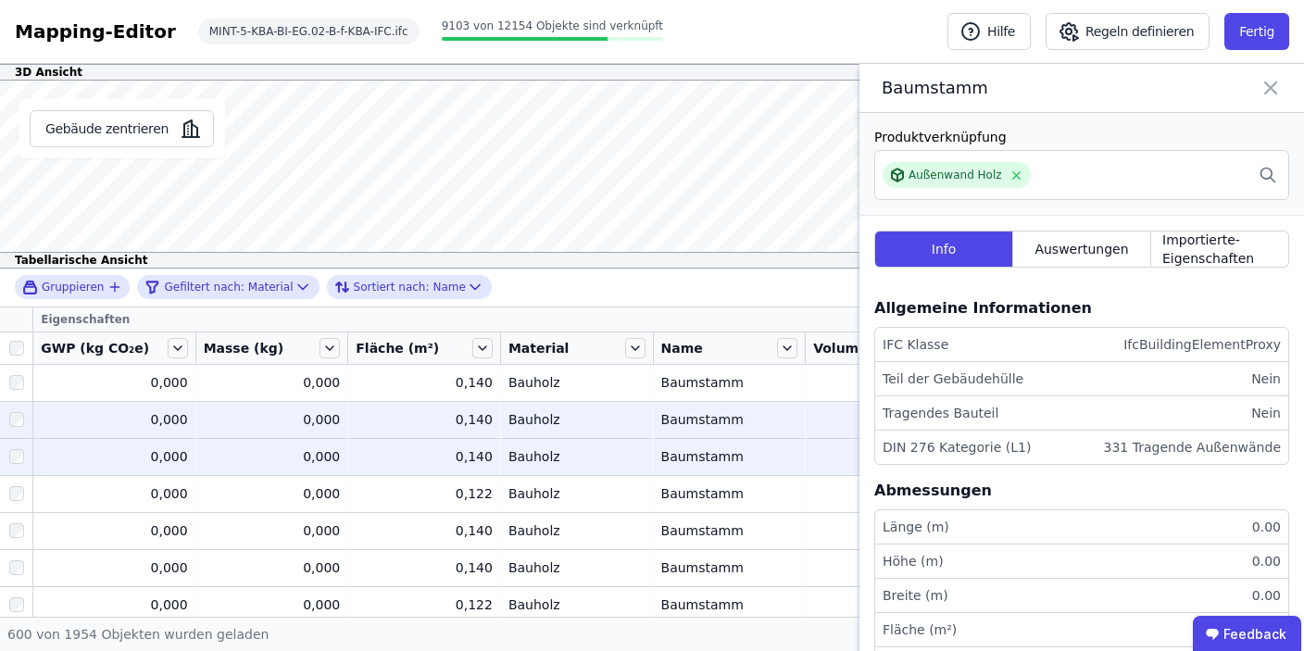
click at [525, 416] on div "Bauholz" at bounding box center [577, 419] width 137 height 19
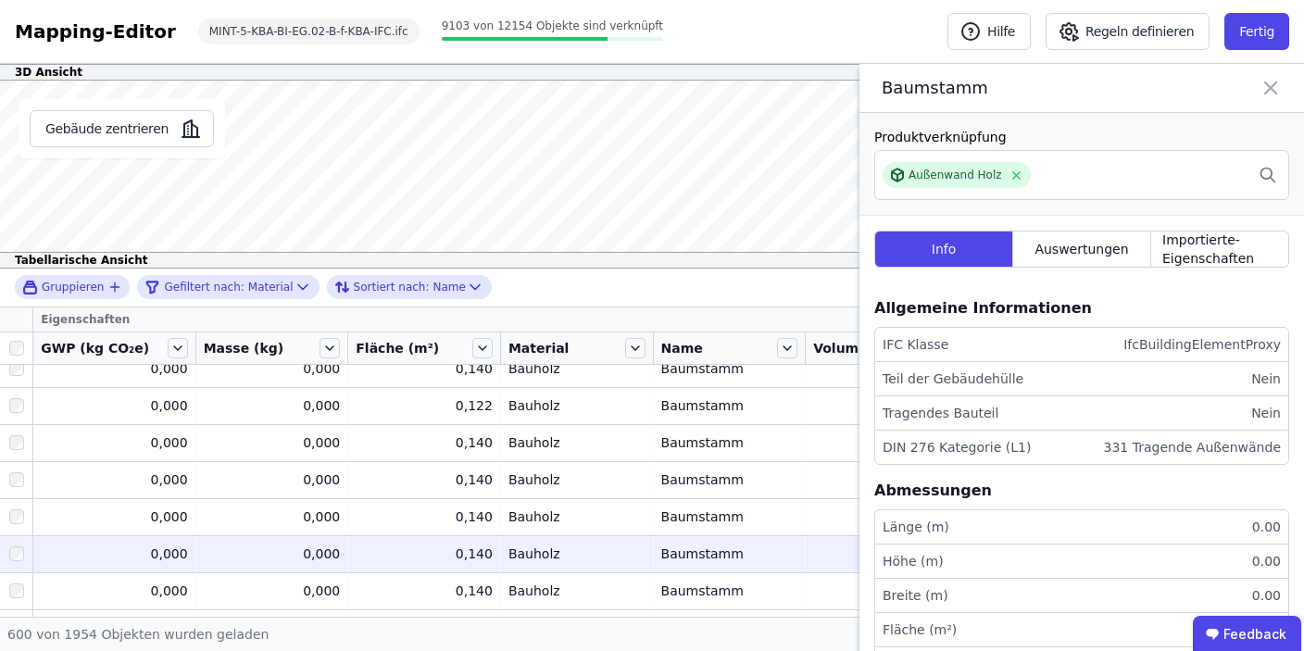
scroll to position [16981, 0]
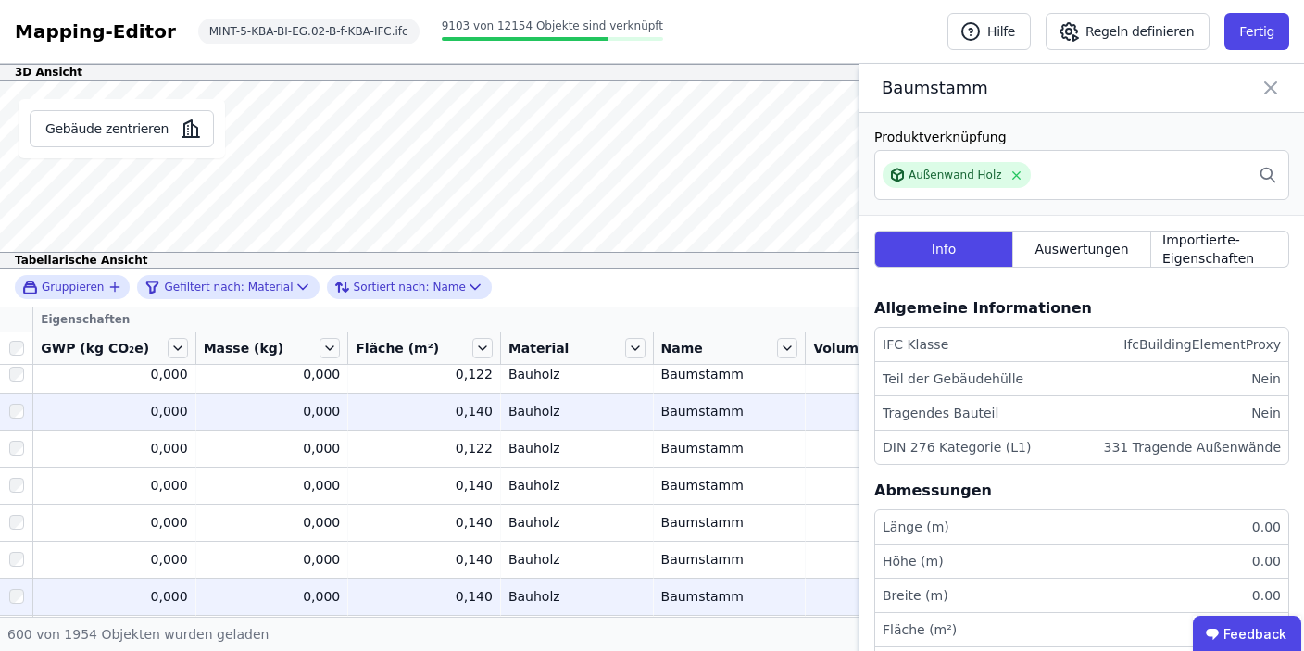
click at [522, 423] on td "Bauholz Bauholz" at bounding box center [577, 411] width 153 height 37
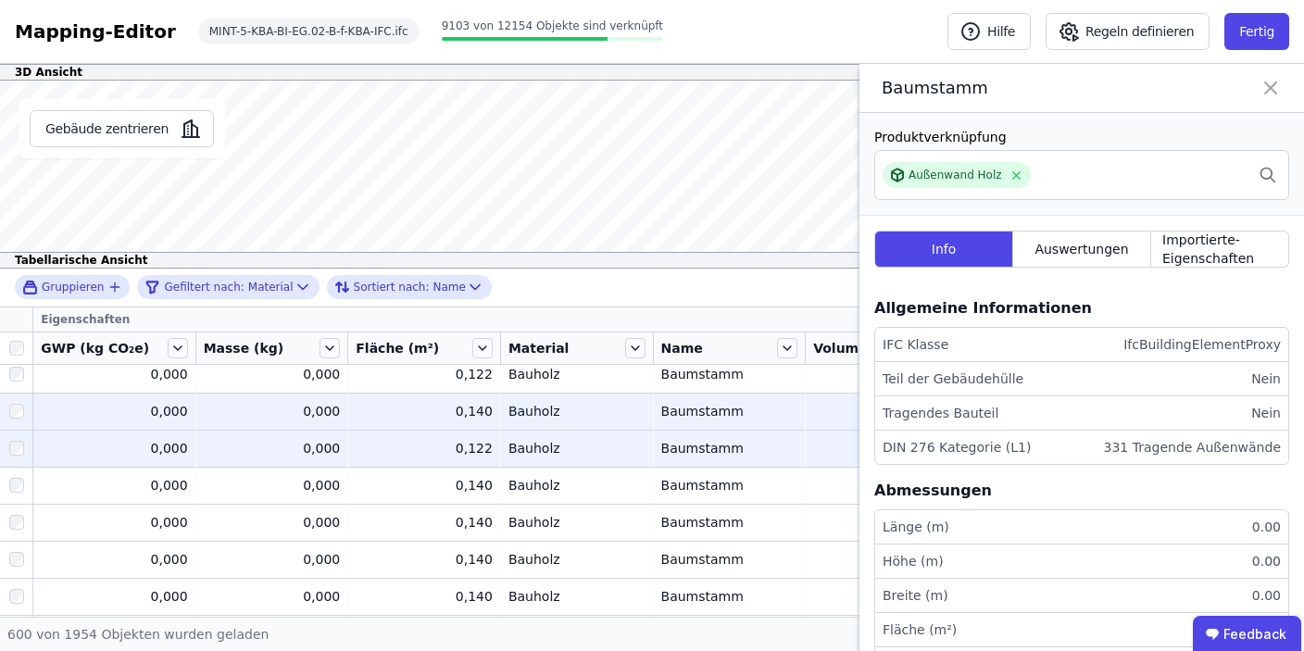
click at [522, 457] on div "Bauholz" at bounding box center [577, 448] width 137 height 19
